Goal: Check status: Check status

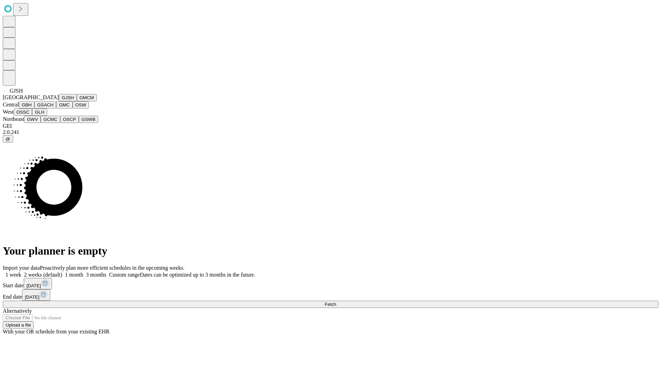
click at [59, 101] on button "GJSH" at bounding box center [68, 97] width 18 height 7
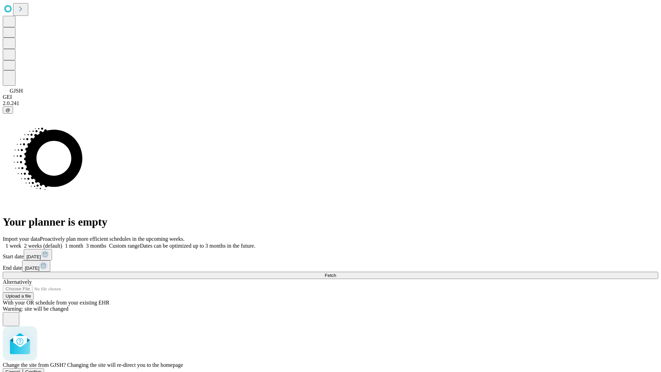
click at [42, 369] on span "Confirm" at bounding box center [33, 371] width 16 height 5
click at [62, 243] on label "2 weeks (default)" at bounding box center [41, 246] width 41 height 6
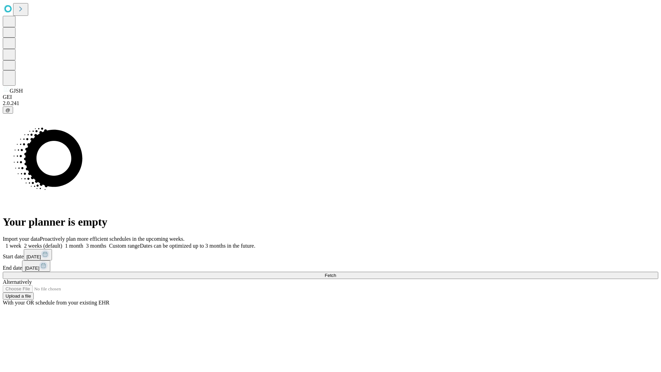
click at [336, 273] on span "Fetch" at bounding box center [330, 275] width 11 height 5
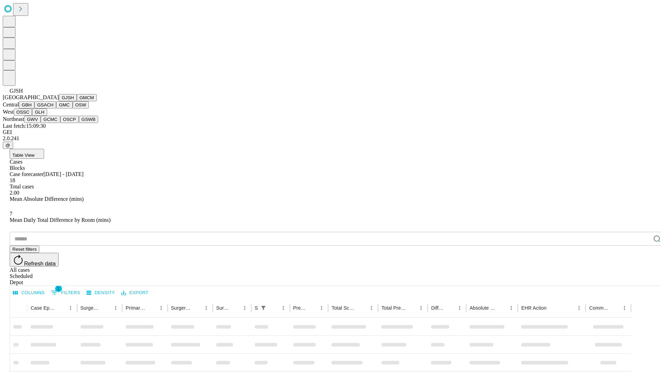
click at [77, 101] on button "GMCM" at bounding box center [87, 97] width 20 height 7
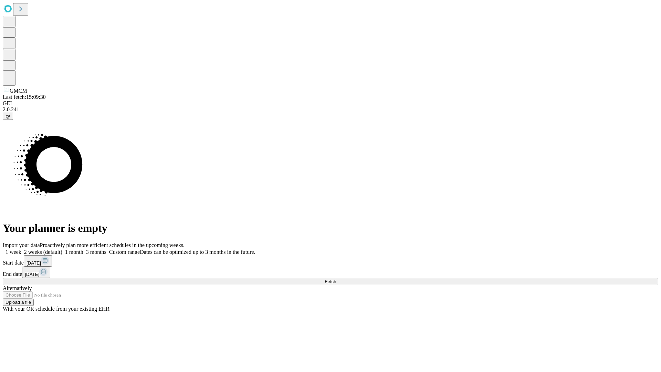
click at [62, 249] on label "2 weeks (default)" at bounding box center [41, 252] width 41 height 6
click at [336, 279] on span "Fetch" at bounding box center [330, 281] width 11 height 5
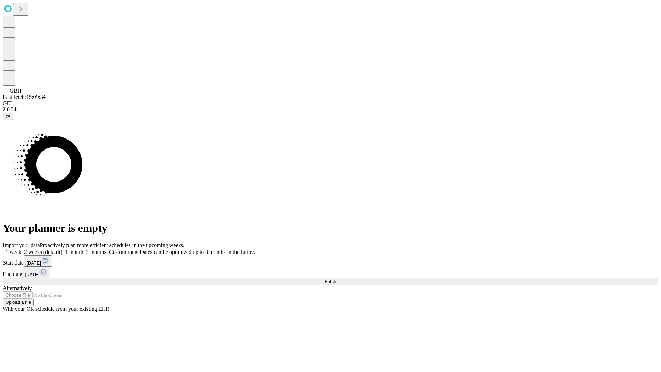
click at [62, 249] on label "2 weeks (default)" at bounding box center [41, 252] width 41 height 6
click at [336, 279] on span "Fetch" at bounding box center [330, 281] width 11 height 5
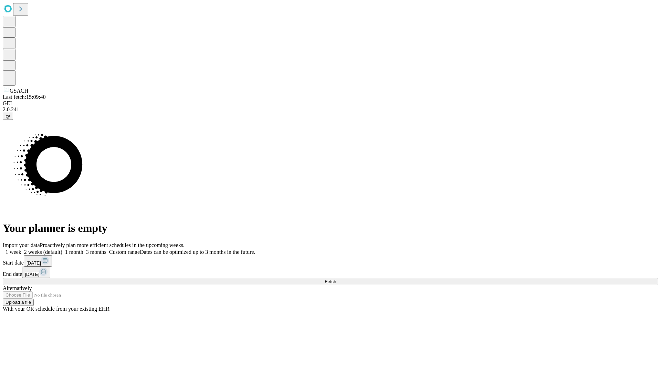
click at [62, 249] on label "2 weeks (default)" at bounding box center [41, 252] width 41 height 6
click at [336, 279] on span "Fetch" at bounding box center [330, 281] width 11 height 5
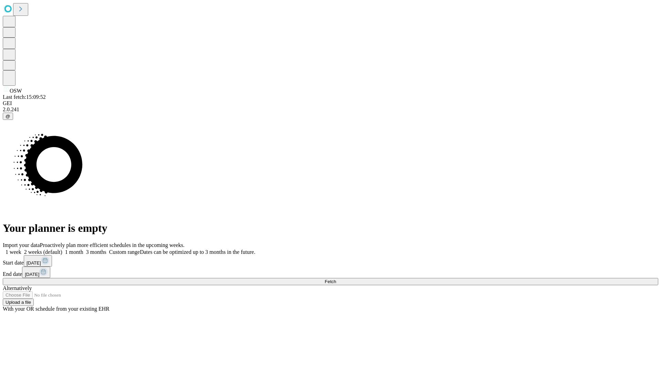
click at [62, 249] on label "2 weeks (default)" at bounding box center [41, 252] width 41 height 6
click at [336, 279] on span "Fetch" at bounding box center [330, 281] width 11 height 5
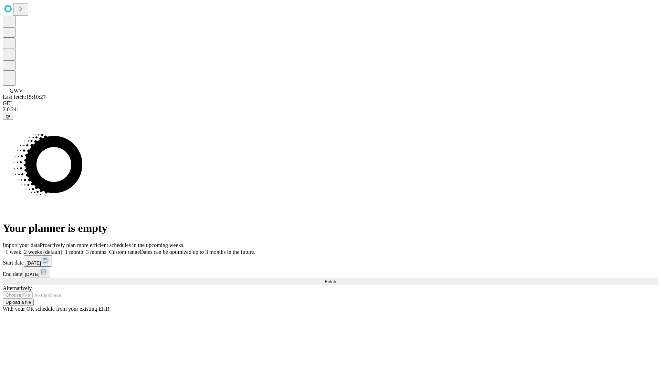
click at [62, 249] on label "2 weeks (default)" at bounding box center [41, 252] width 41 height 6
click at [336, 279] on span "Fetch" at bounding box center [330, 281] width 11 height 5
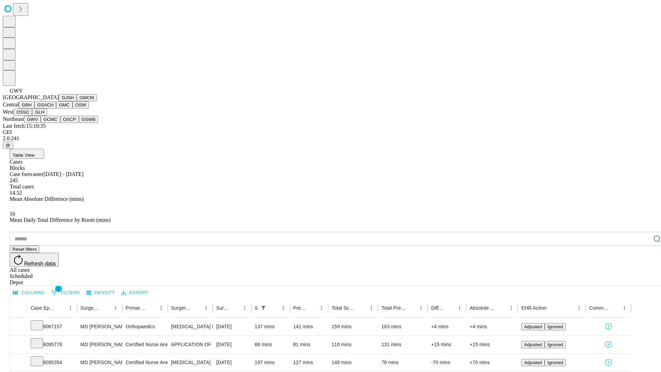
click at [53, 123] on button "GCMC" at bounding box center [51, 119] width 20 height 7
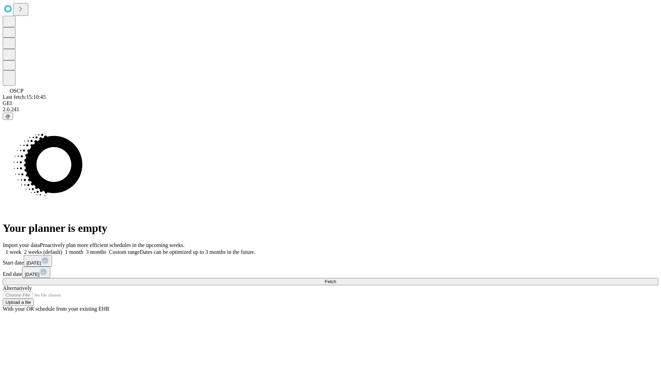
click at [62, 249] on label "2 weeks (default)" at bounding box center [41, 252] width 41 height 6
click at [336, 279] on span "Fetch" at bounding box center [330, 281] width 11 height 5
